Goal: Information Seeking & Learning: Learn about a topic

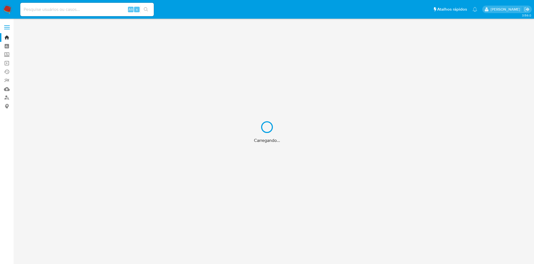
click at [71, 9] on div "Carregando..." at bounding box center [267, 132] width 534 height 264
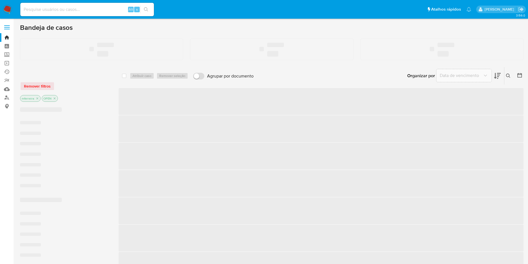
click at [78, 13] on input at bounding box center [87, 9] width 134 height 7
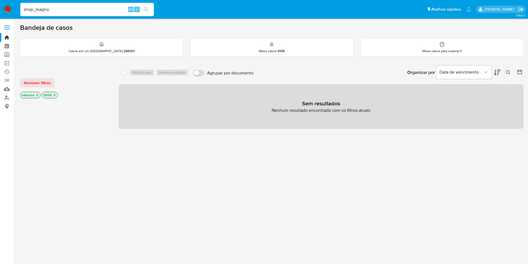
type input "shop_magno"
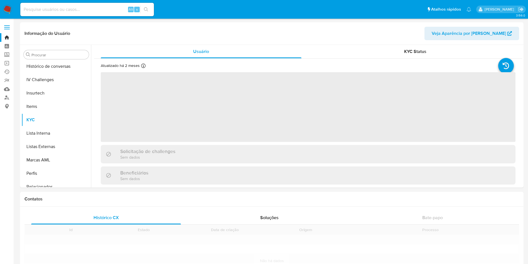
scroll to position [249, 0]
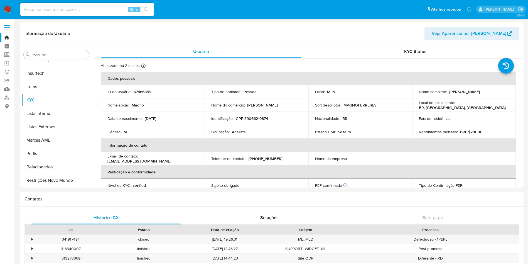
select select "10"
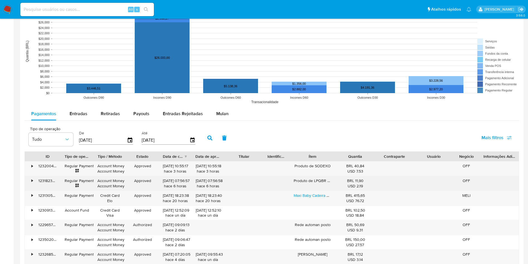
scroll to position [459, 0]
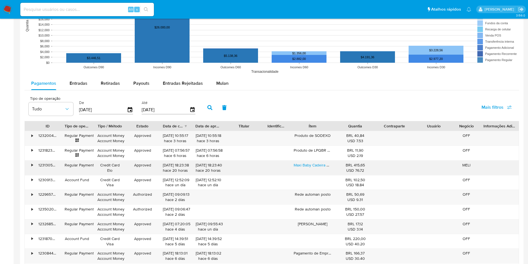
click at [35, 164] on div "123130551745" at bounding box center [48, 167] width 26 height 14
click at [33, 164] on div "•" at bounding box center [31, 164] width 1 height 5
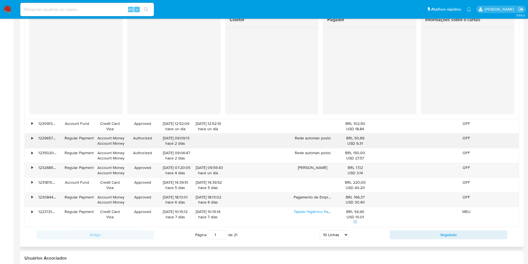
scroll to position [626, 0]
click at [30, 195] on div "•" at bounding box center [30, 199] width 10 height 14
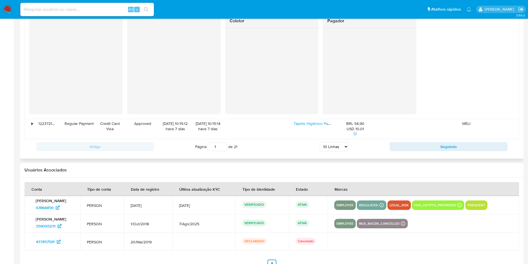
scroll to position [807, 0]
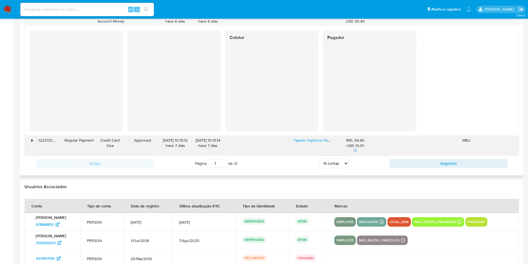
click at [33, 142] on div "•" at bounding box center [30, 146] width 10 height 20
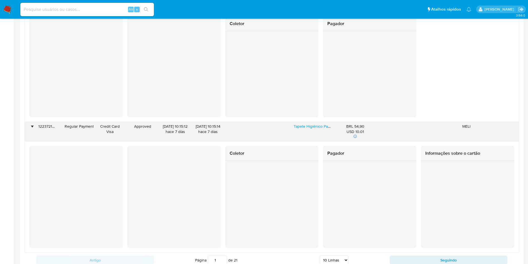
scroll to position [821, 0]
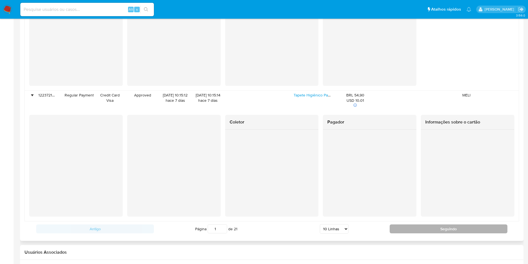
click at [440, 224] on button "Seguindo" at bounding box center [449, 228] width 118 height 9
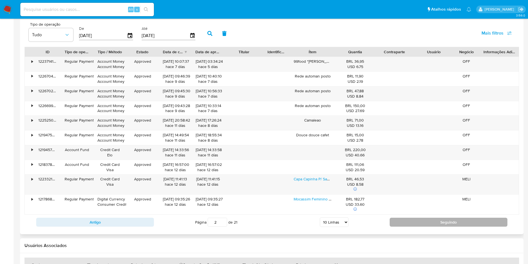
scroll to position [533, 0]
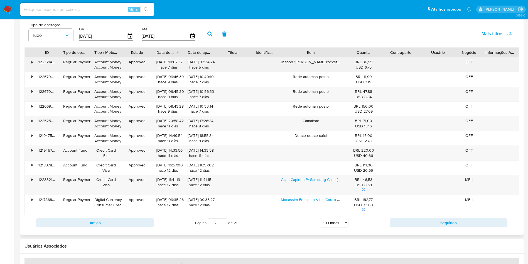
drag, startPoint x: 339, startPoint y: 56, endPoint x: 355, endPoint y: 63, distance: 17.1
click at [355, 63] on div "ID Tipo de operação Tipo / Método Estado Data de criação Data de aprovação Titu…" at bounding box center [271, 131] width 495 height 168
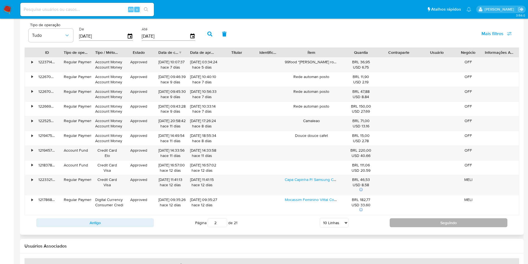
click at [441, 221] on button "Seguindo" at bounding box center [449, 222] width 118 height 9
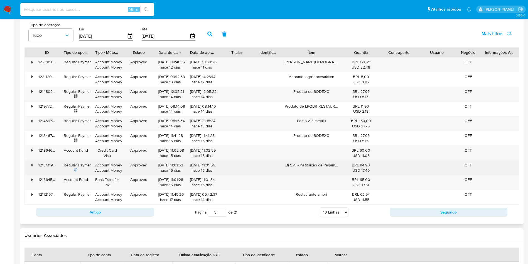
click at [32, 163] on div "•" at bounding box center [31, 164] width 1 height 5
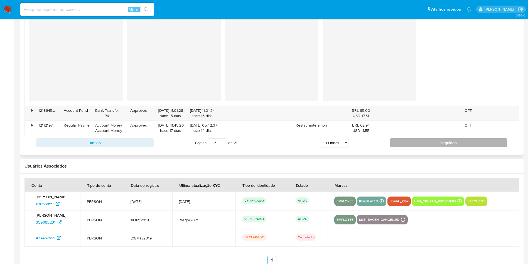
scroll to position [705, 0]
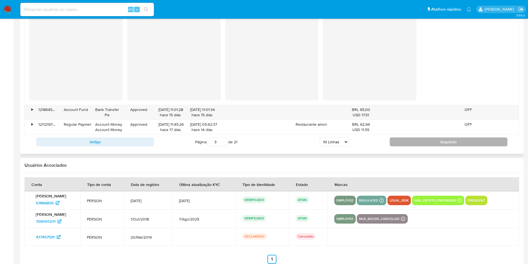
click at [441, 140] on button "Seguindo" at bounding box center [449, 141] width 118 height 9
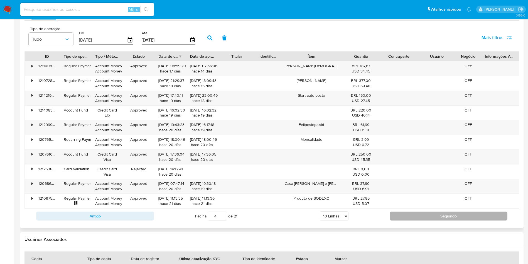
scroll to position [528, 0]
click at [431, 213] on button "Seguindo" at bounding box center [449, 216] width 118 height 9
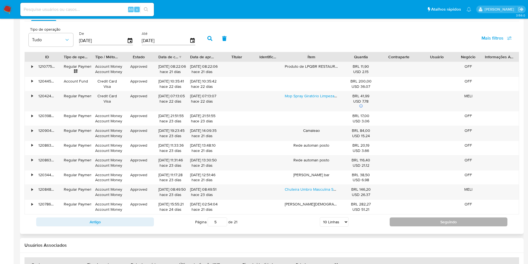
click at [419, 225] on button "Seguindo" at bounding box center [449, 221] width 118 height 9
type input "6"
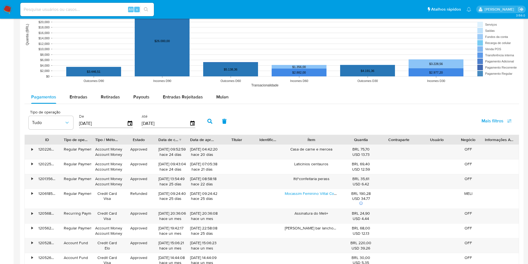
scroll to position [445, 0]
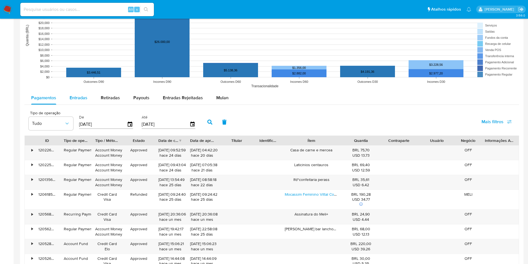
click at [81, 90] on rect at bounding box center [271, 35] width 495 height 111
click at [84, 94] on div "Entradas" at bounding box center [79, 97] width 18 height 13
select select "10"
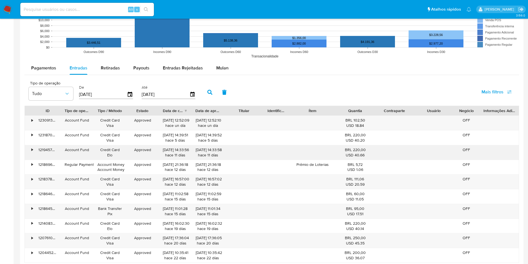
scroll to position [528, 0]
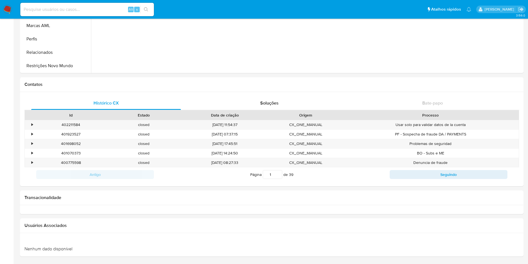
scroll to position [115, 0]
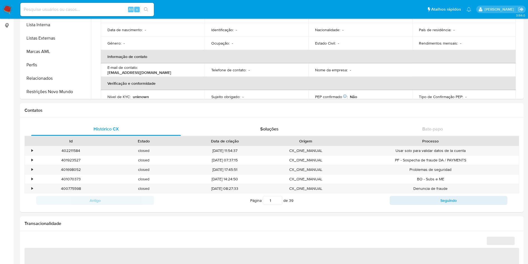
select select "10"
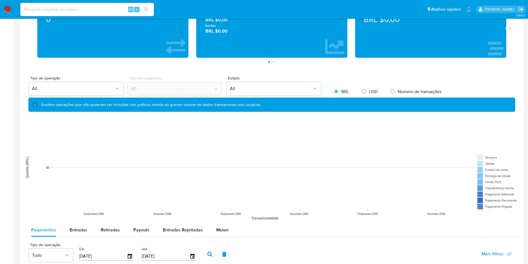
scroll to position [329, 0]
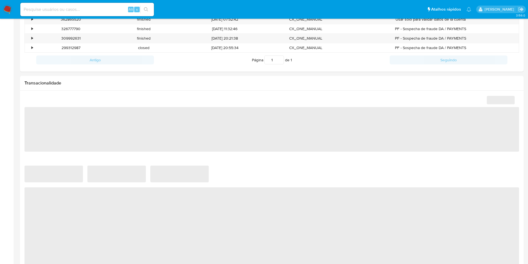
select select "10"
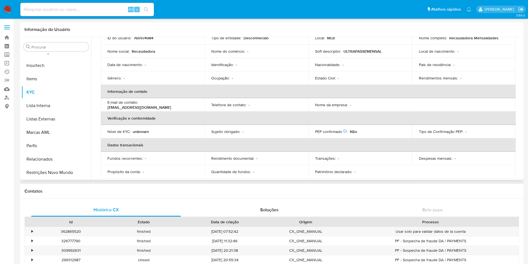
scroll to position [53, 0]
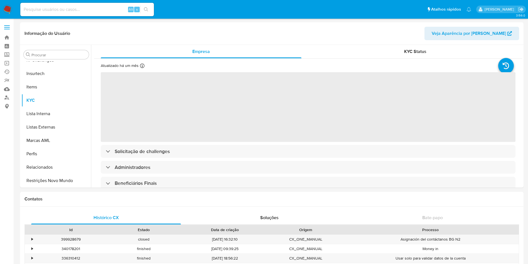
scroll to position [249, 0]
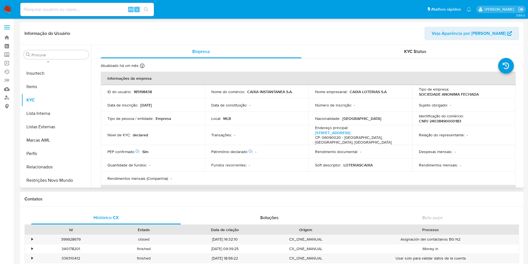
select select "10"
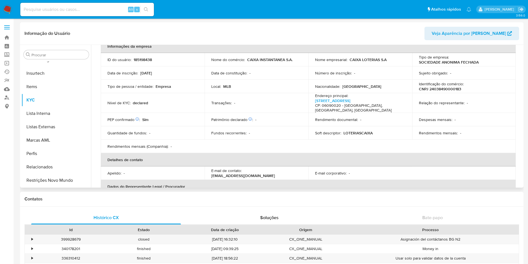
scroll to position [0, 0]
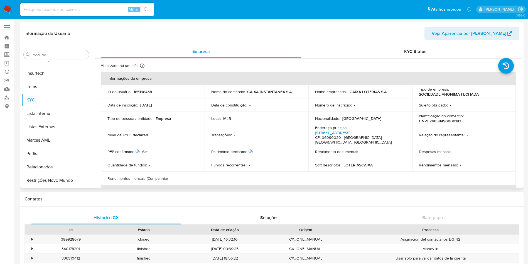
click at [458, 120] on p "CNPJ 24038490000183" at bounding box center [440, 120] width 42 height 5
click at [450, 120] on p "CNPJ 24038490000183" at bounding box center [440, 120] width 42 height 5
copy p "24038490000183"
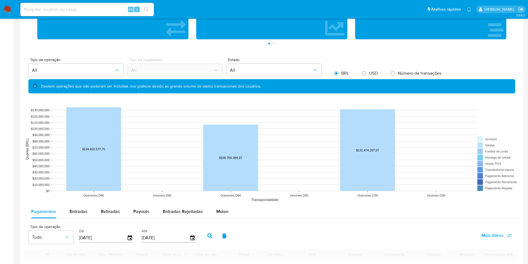
scroll to position [418, 0]
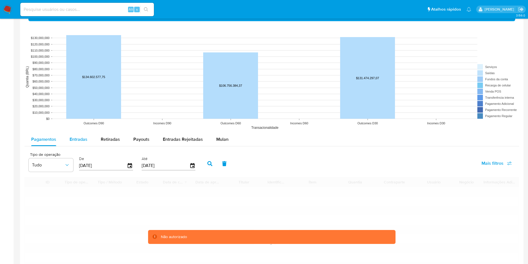
click at [84, 140] on span "Entradas" at bounding box center [79, 139] width 18 height 6
select select "10"
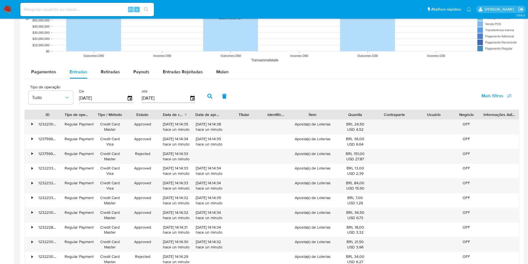
scroll to position [543, 0]
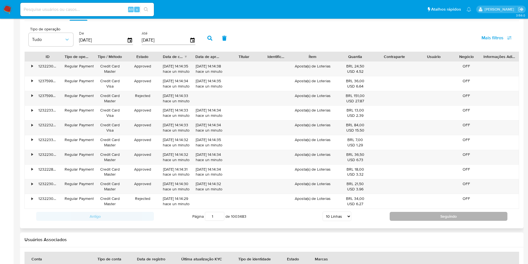
click at [465, 218] on button "Seguindo" at bounding box center [449, 216] width 118 height 9
type input "2"
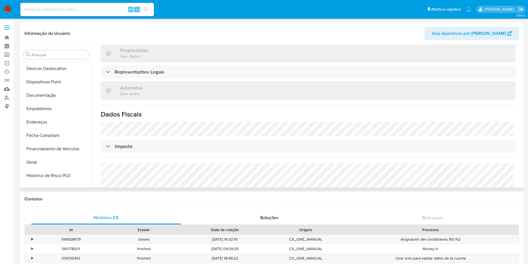
scroll to position [123, 0]
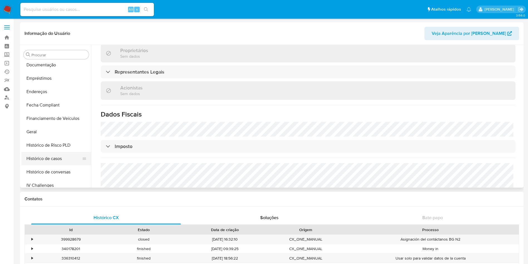
click at [59, 153] on button "Histórico de casos" at bounding box center [53, 158] width 65 height 13
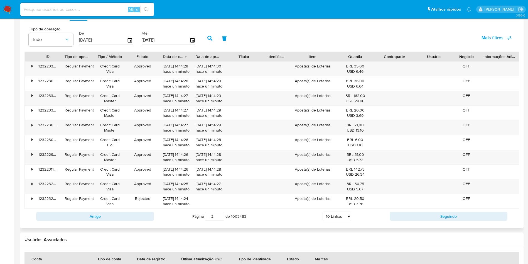
scroll to position [376, 0]
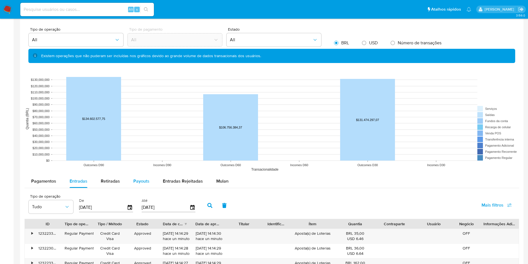
click at [148, 181] on button "Payouts" at bounding box center [142, 180] width 30 height 13
select select "10"
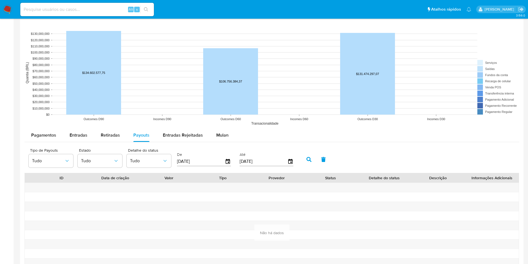
scroll to position [459, 0]
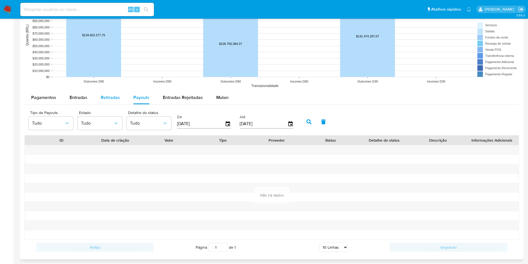
click at [111, 94] on div "Retiradas" at bounding box center [110, 97] width 19 height 13
select select "10"
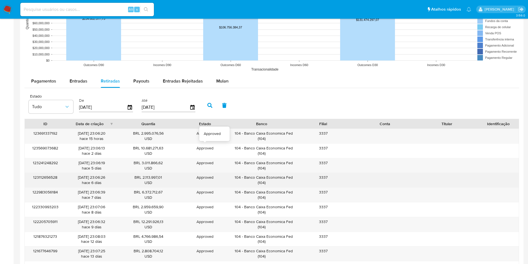
scroll to position [501, 0]
